Goal: Transaction & Acquisition: Subscribe to service/newsletter

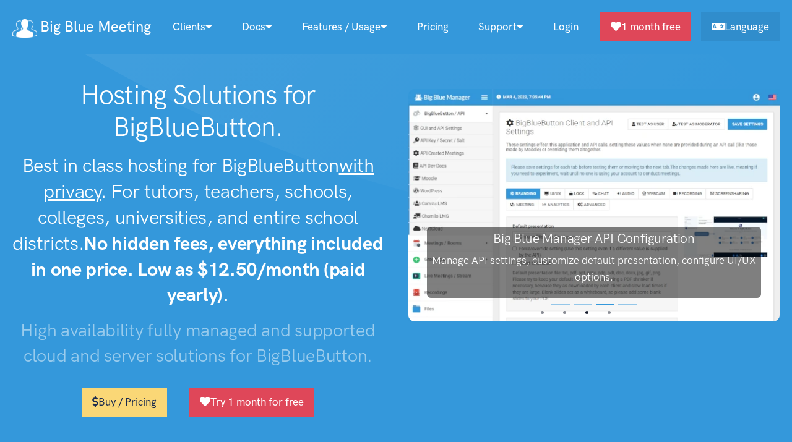
click at [434, 14] on link "Pricing" at bounding box center [432, 27] width 61 height 27
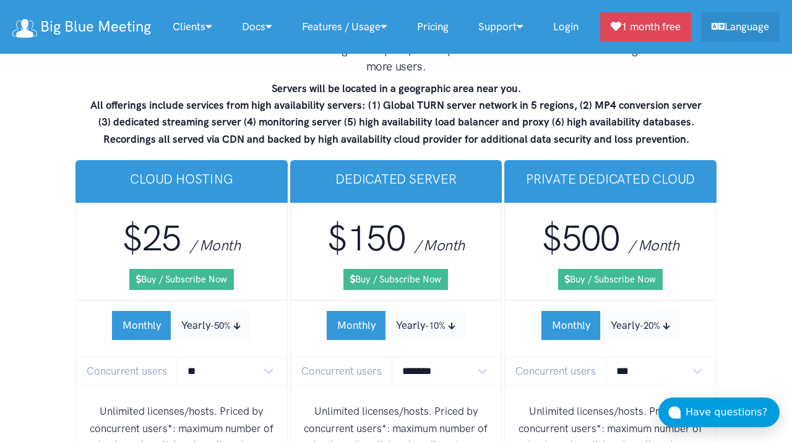
scroll to position [7439, 0]
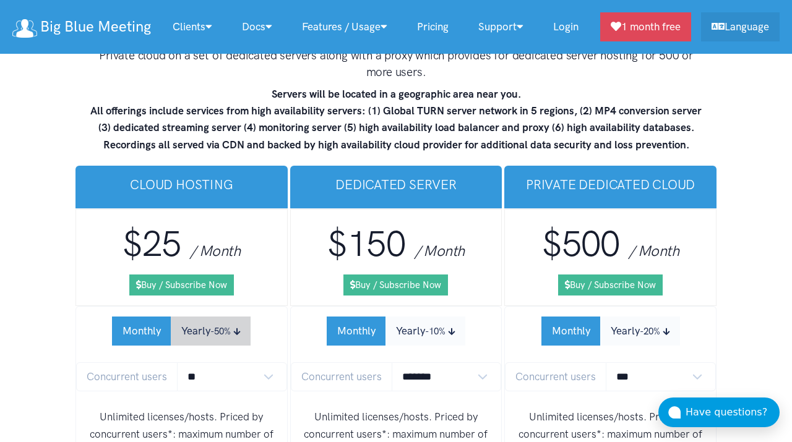
click at [223, 317] on button "Yearly -50%" at bounding box center [211, 331] width 80 height 29
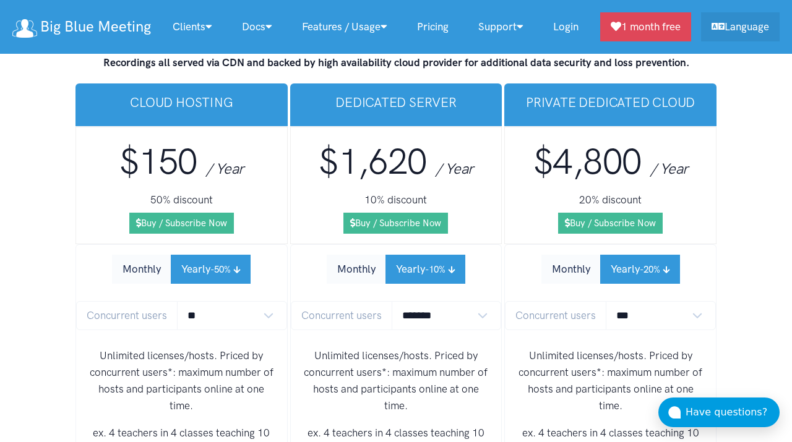
scroll to position [7526, 0]
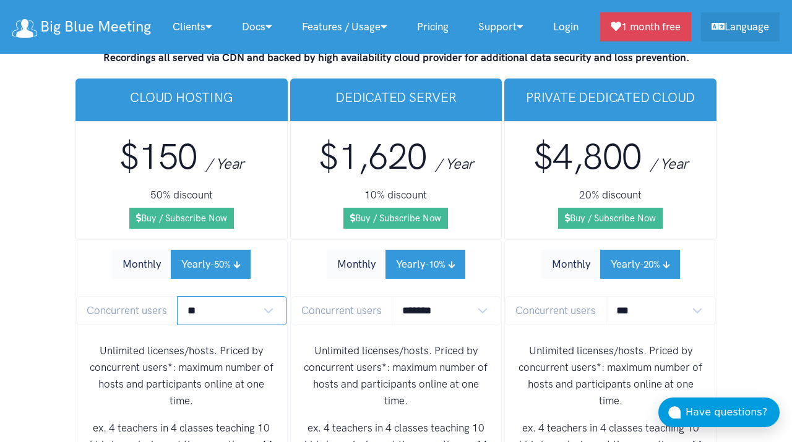
click at [228, 296] on select "** ** ** ** *** ***" at bounding box center [232, 310] width 110 height 29
click at [254, 343] on p "Unlimited licenses/hosts. Priced by concurrent users*: maximum number of hosts …" at bounding box center [181, 376] width 191 height 67
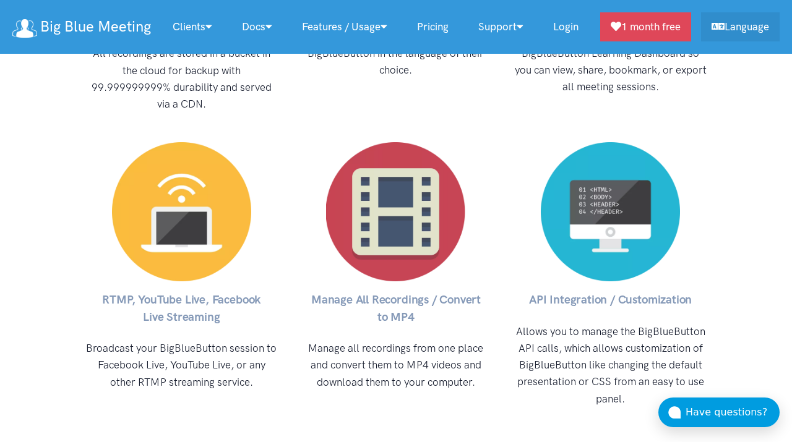
scroll to position [5758, 0]
